Goal: Check status: Check status

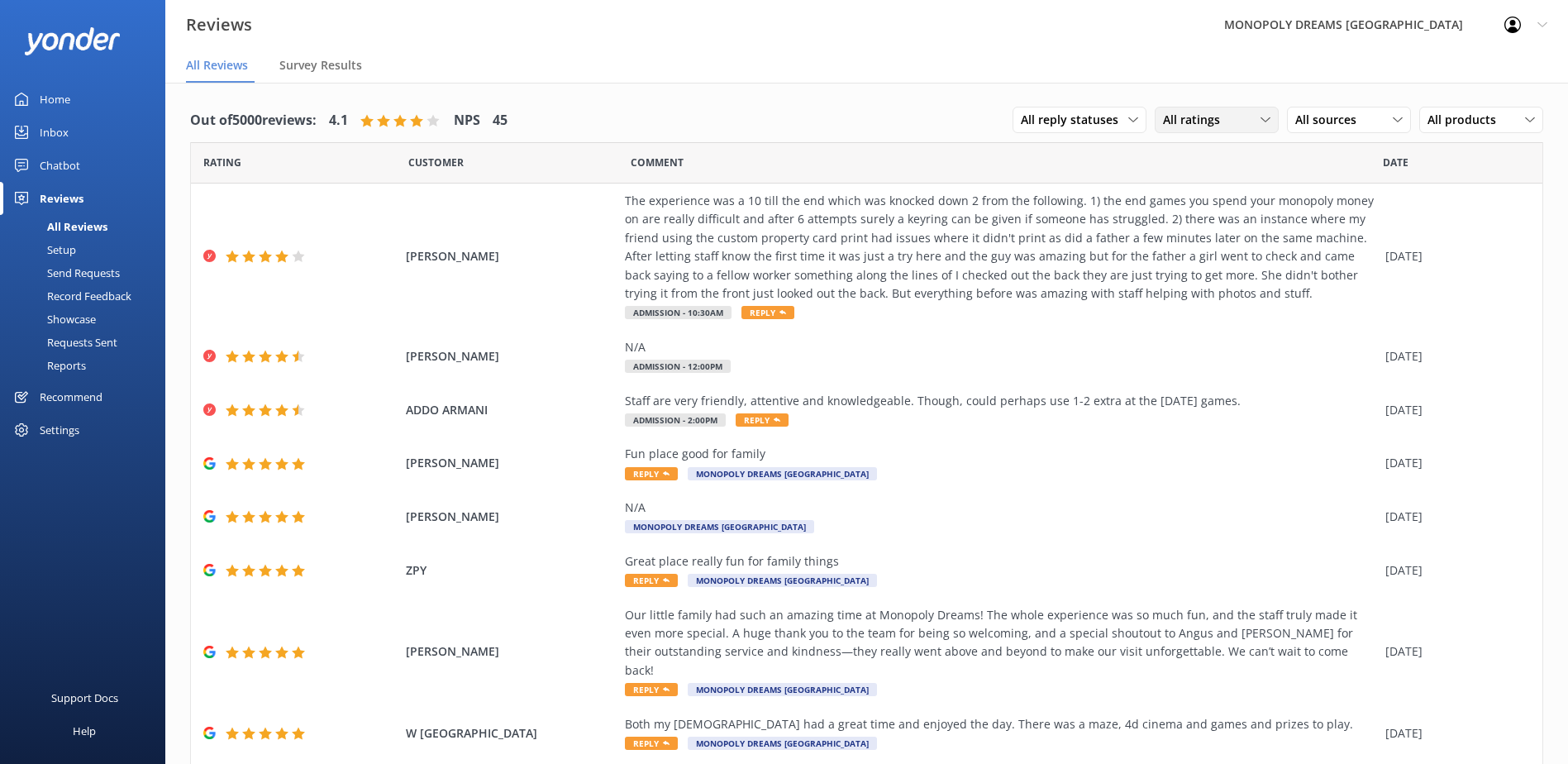
click at [1224, 118] on div "All ratings" at bounding box center [1217, 120] width 116 height 18
click at [1194, 251] on div "Detractors" at bounding box center [1216, 255] width 76 height 16
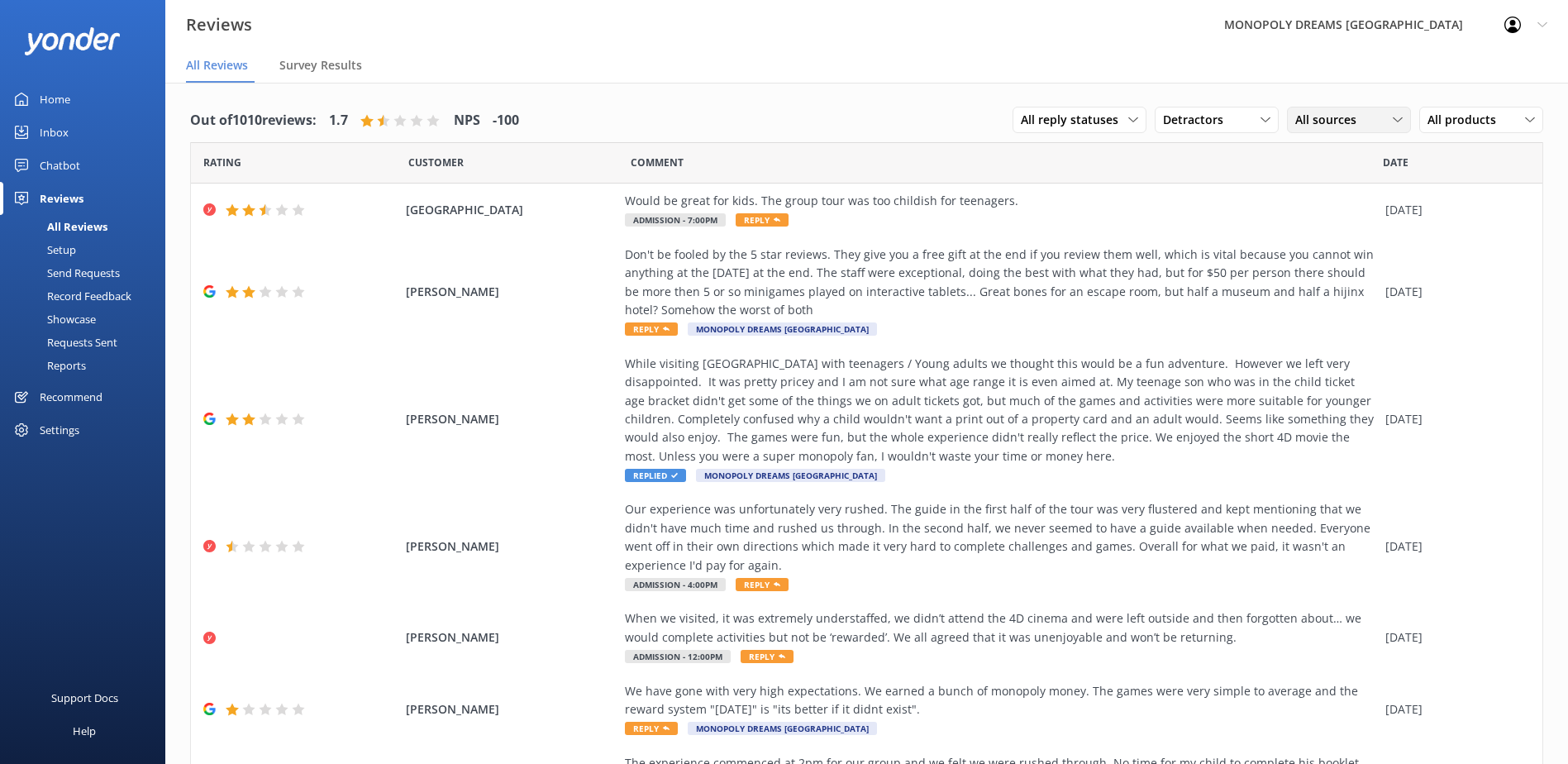
click at [1317, 120] on span "All sources" at bounding box center [1331, 120] width 71 height 18
click at [1316, 190] on div "Yonder survey" at bounding box center [1357, 187] width 92 height 16
